Goal: Information Seeking & Learning: Learn about a topic

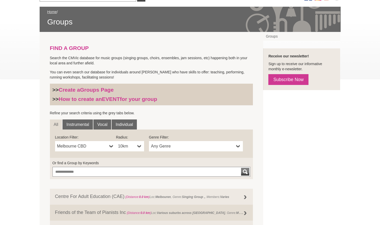
scroll to position [82, 0]
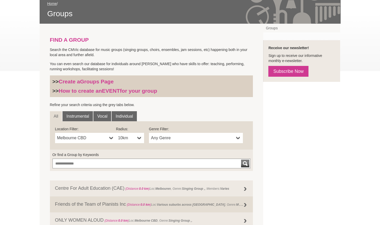
click at [88, 140] on span "Melbourne CBD" at bounding box center [82, 138] width 50 height 6
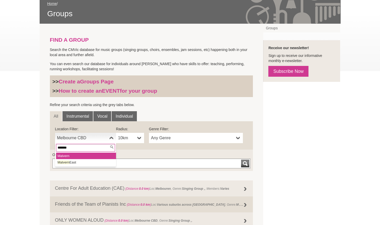
type input "*******"
click at [70, 155] on li "Malvern" at bounding box center [86, 156] width 60 height 6
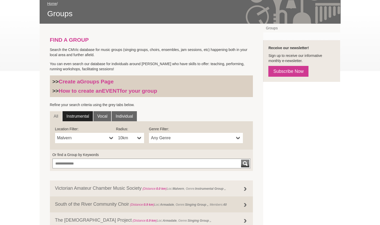
click at [87, 119] on link "Instrumental" at bounding box center [78, 116] width 30 height 10
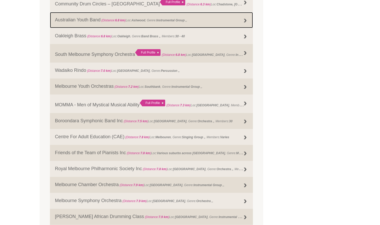
scroll to position [438, 0]
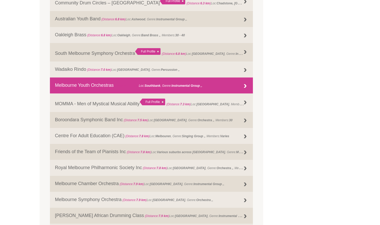
click at [118, 88] on link "Melbourne Youth Orchestras (Distance: 7.2 km ) Loc: Southbank , Genre: Instrume…" at bounding box center [151, 86] width 203 height 16
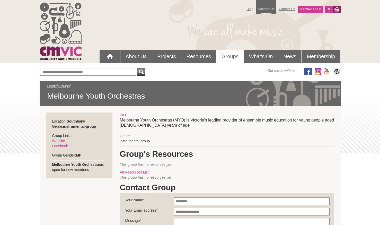
drag, startPoint x: 0, startPoint y: 0, endPoint x: 15, endPoint y: 103, distance: 103.9
click at [15, 103] on div "Blog Support Us Contact Us Member Login 0 About Us What We Do" at bounding box center [190, 207] width 380 height 414
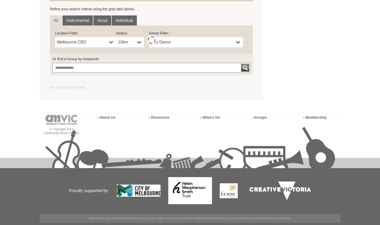
scroll to position [178, 0]
click at [98, 41] on span "Melbourne CBD" at bounding box center [82, 42] width 50 height 6
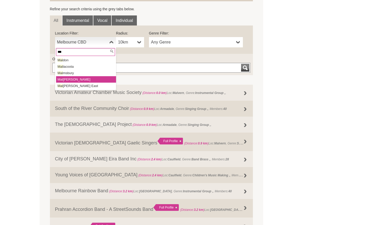
type input "***"
click at [70, 81] on li "Mal vern" at bounding box center [86, 79] width 60 height 6
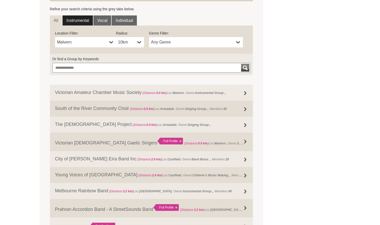
click at [82, 20] on link "Instrumental" at bounding box center [78, 20] width 30 height 10
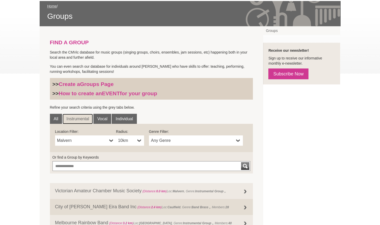
scroll to position [75, 0]
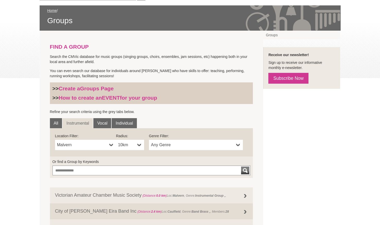
click at [171, 145] on span "Any Genre" at bounding box center [192, 145] width 83 height 6
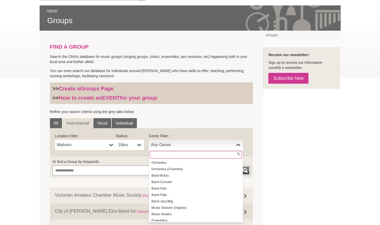
scroll to position [34, 0]
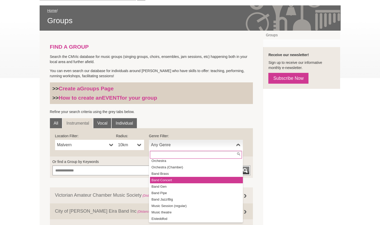
click at [163, 180] on li "Band Concert" at bounding box center [196, 180] width 93 height 6
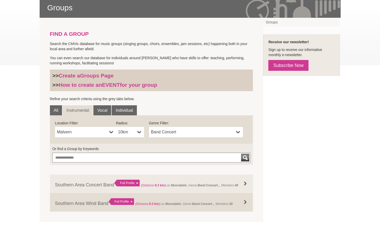
scroll to position [89, 0]
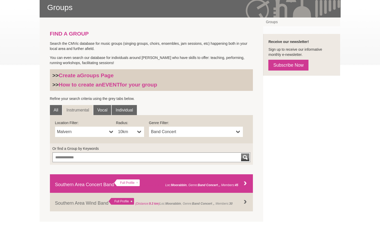
click at [84, 182] on link "Southern Area Concert Band Full Profile (Distance: 9.3 km ) Loc: Moorabbin , Ge…" at bounding box center [151, 183] width 203 height 19
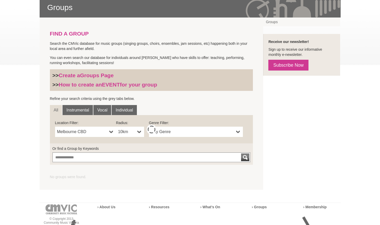
scroll to position [89, 0]
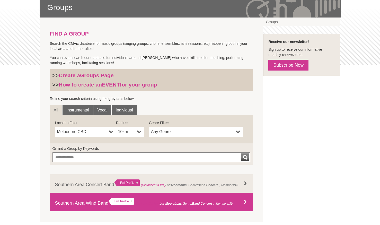
click at [96, 205] on link "Southern Area Wind Band Full Profile (Distance: 9.3 km ) Loc: Moorabbin , Genre…" at bounding box center [151, 202] width 203 height 19
